Goal: Navigation & Orientation: Find specific page/section

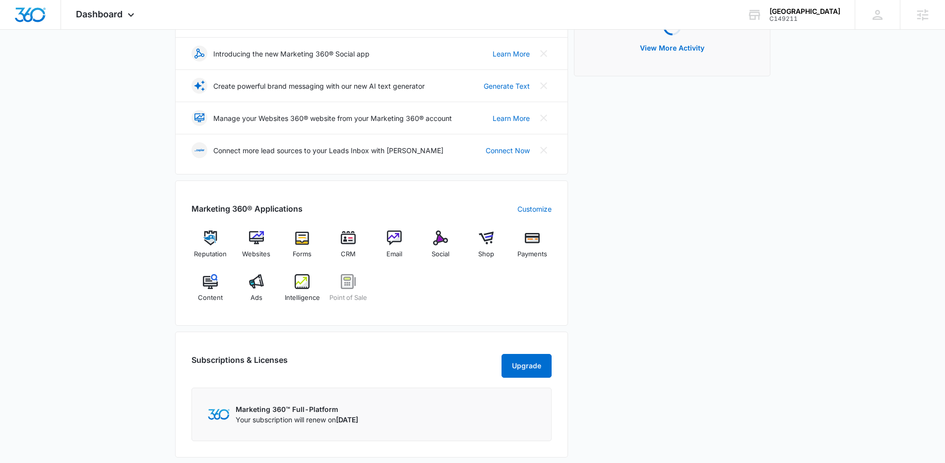
scroll to position [178, 0]
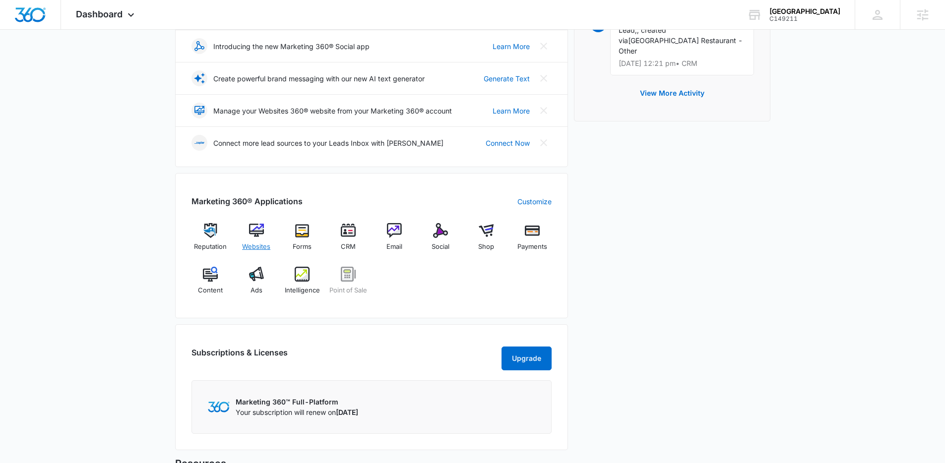
drag, startPoint x: 250, startPoint y: 246, endPoint x: 268, endPoint y: 239, distance: 19.3
click at [250, 246] on span "Websites" at bounding box center [256, 247] width 28 height 10
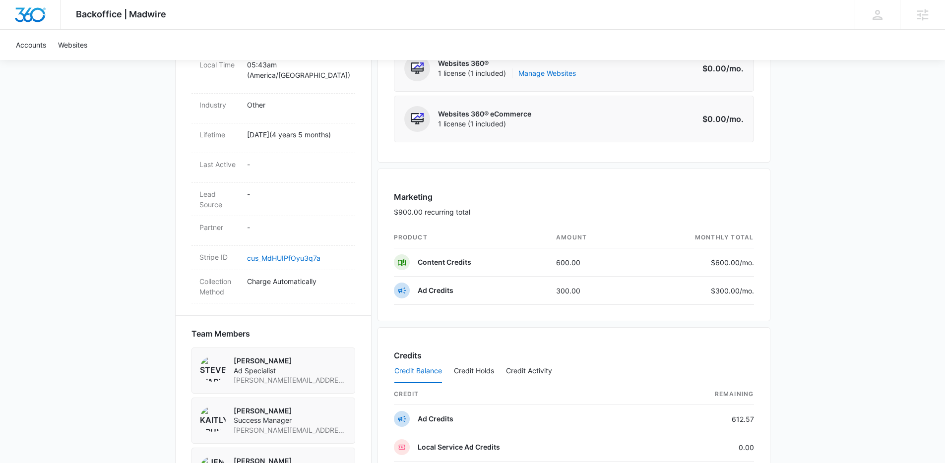
scroll to position [633, 0]
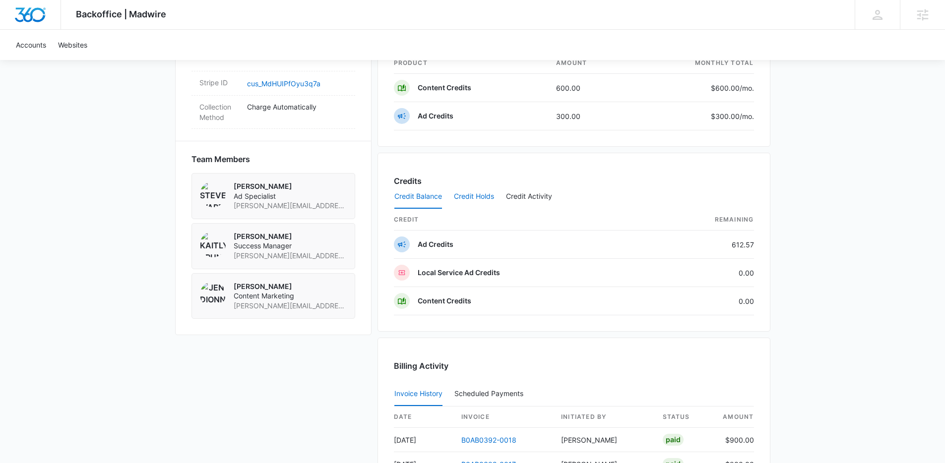
click at [478, 197] on button "Credit Holds" at bounding box center [474, 197] width 40 height 24
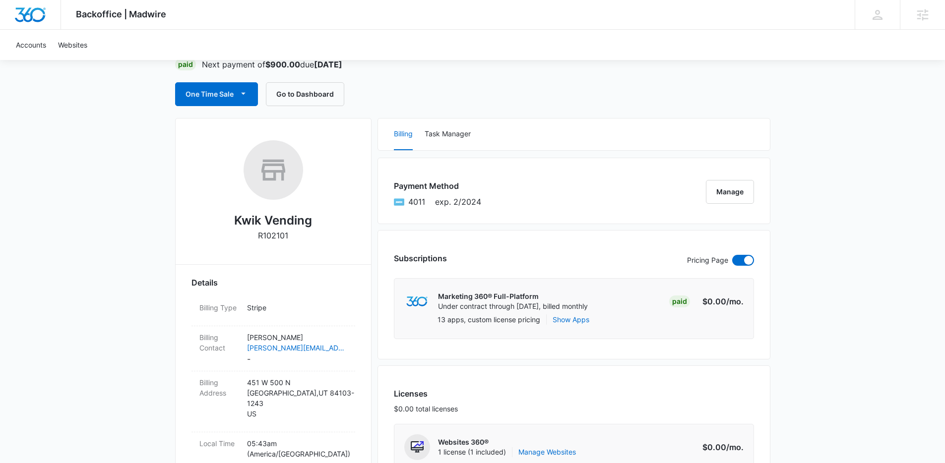
scroll to position [0, 0]
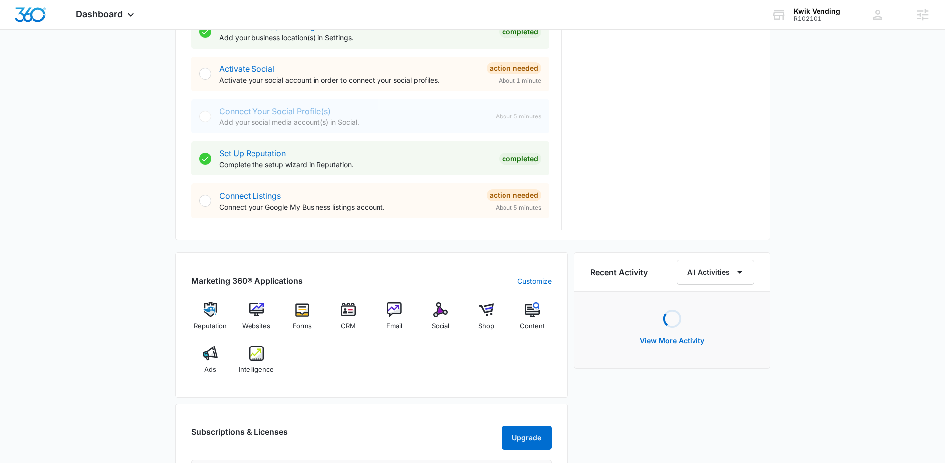
scroll to position [470, 0]
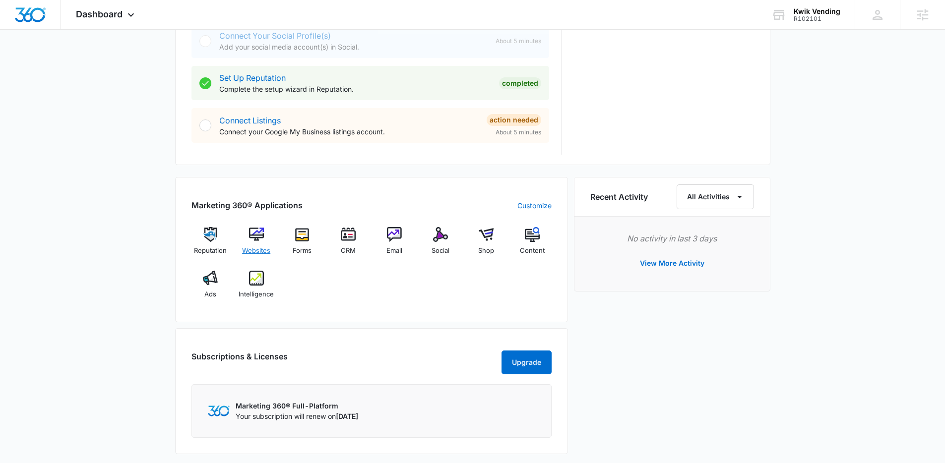
click at [263, 240] on img at bounding box center [256, 234] width 15 height 15
